Goal: Task Accomplishment & Management: Use online tool/utility

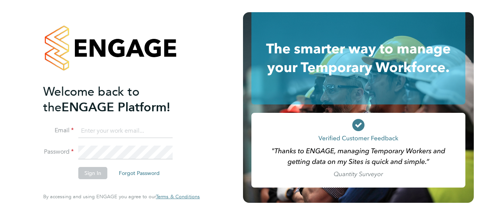
type input "[EMAIL_ADDRESS][DOMAIN_NAME]"
click at [83, 176] on button "Sign In" at bounding box center [92, 173] width 29 height 12
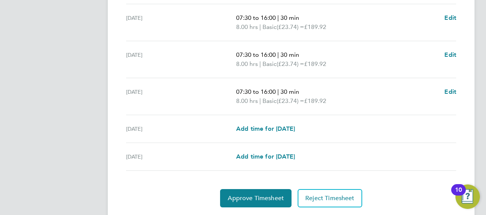
scroll to position [341, 0]
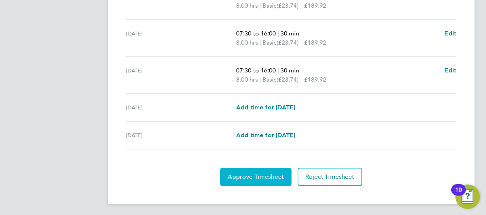
click at [277, 175] on span "Approve Timesheet" at bounding box center [256, 177] width 56 height 8
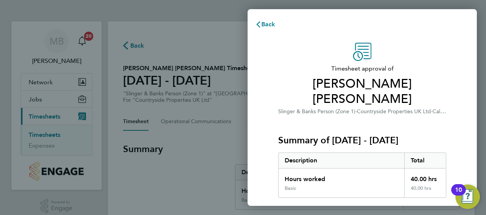
click at [442, 116] on div "Summary of [DATE] - [DATE] Description Total Hours worked 40.00 hrs Basic 40.00…" at bounding box center [362, 157] width 168 height 82
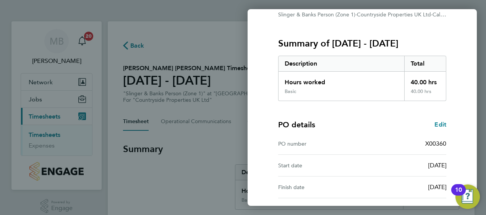
scroll to position [150, 0]
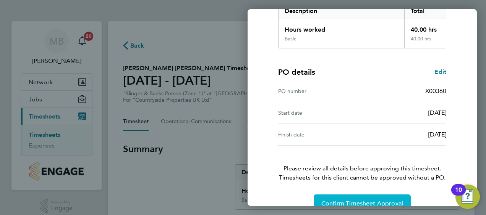
click at [363, 200] on span "Confirm Timesheet Approval" at bounding box center [362, 204] width 82 height 8
